Goal: Navigation & Orientation: Find specific page/section

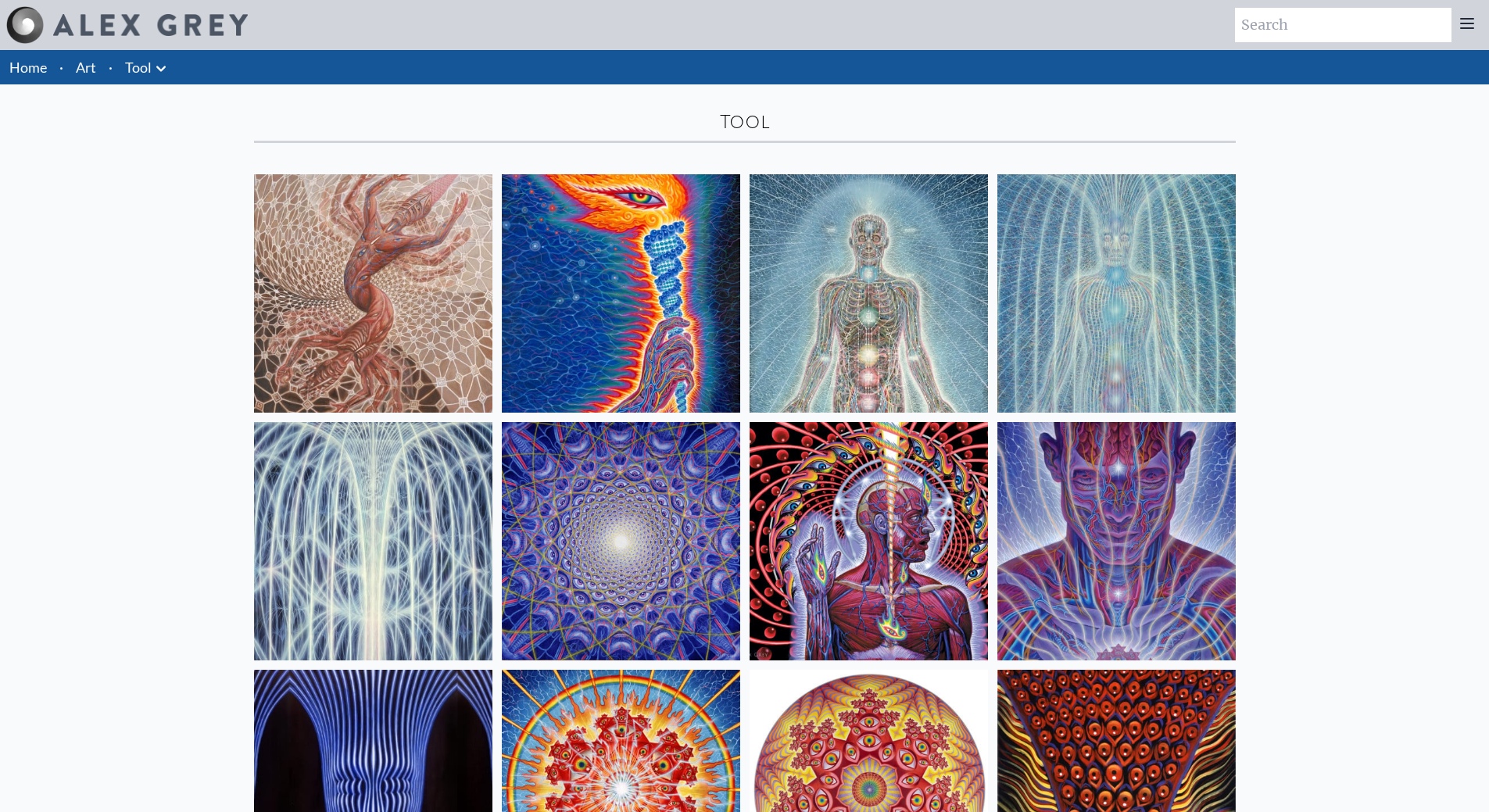
click at [23, 68] on link "Home" at bounding box center [28, 68] width 38 height 17
click at [86, 66] on link "Art" at bounding box center [86, 67] width 20 height 22
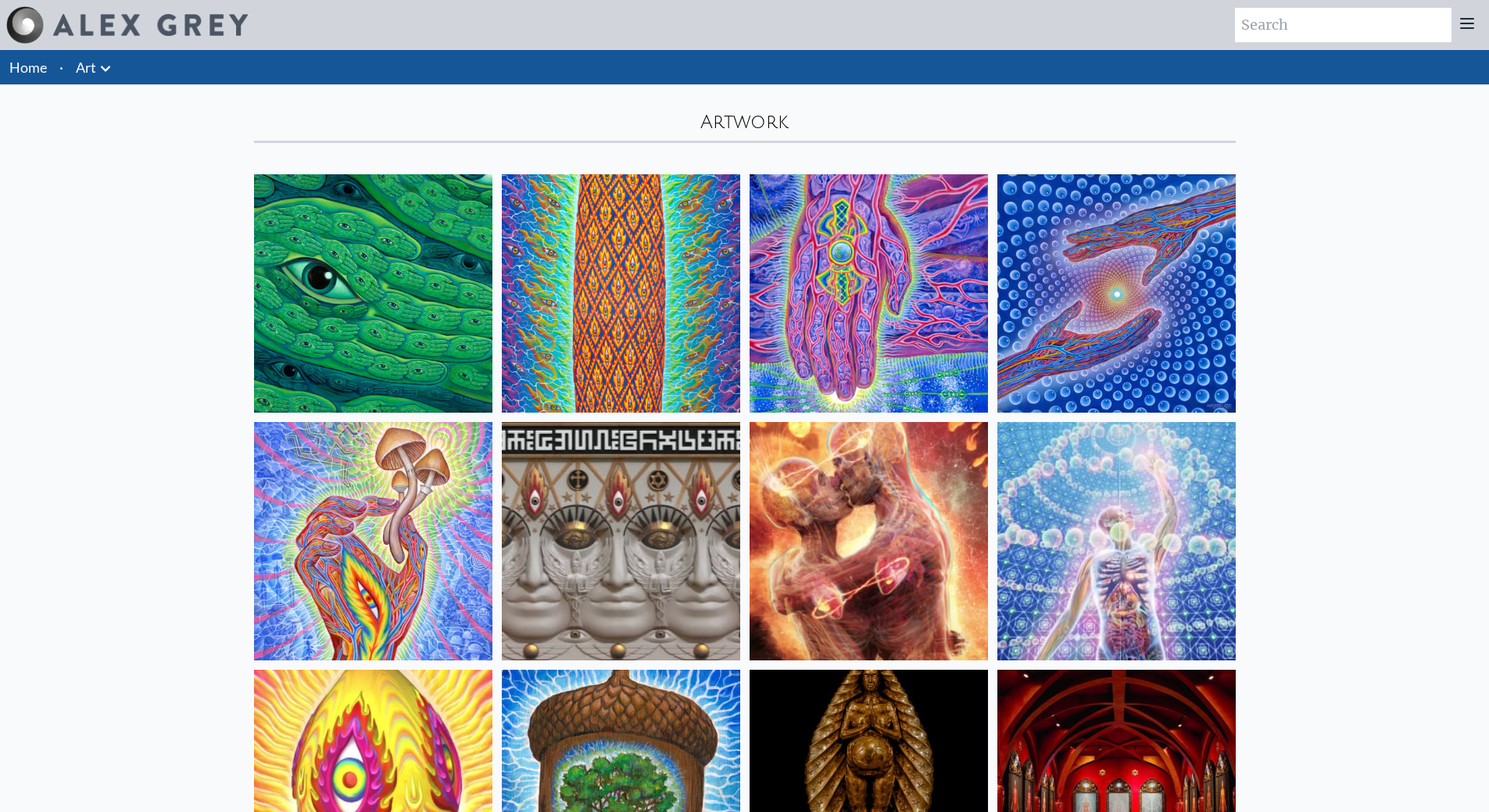
click at [47, 61] on li "Home" at bounding box center [26, 68] width 53 height 35
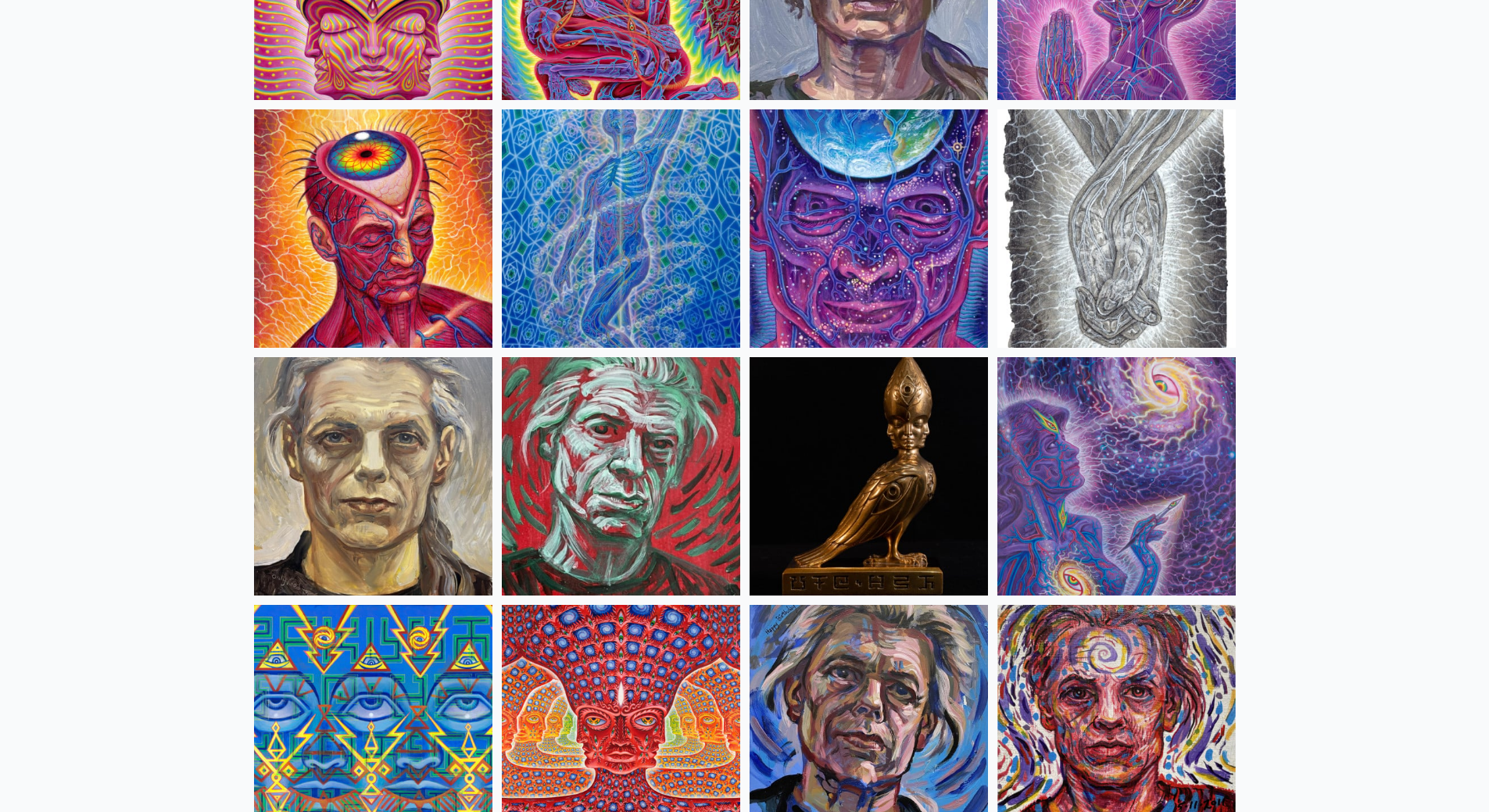
scroll to position [4064, 0]
